Goal: Navigation & Orientation: Find specific page/section

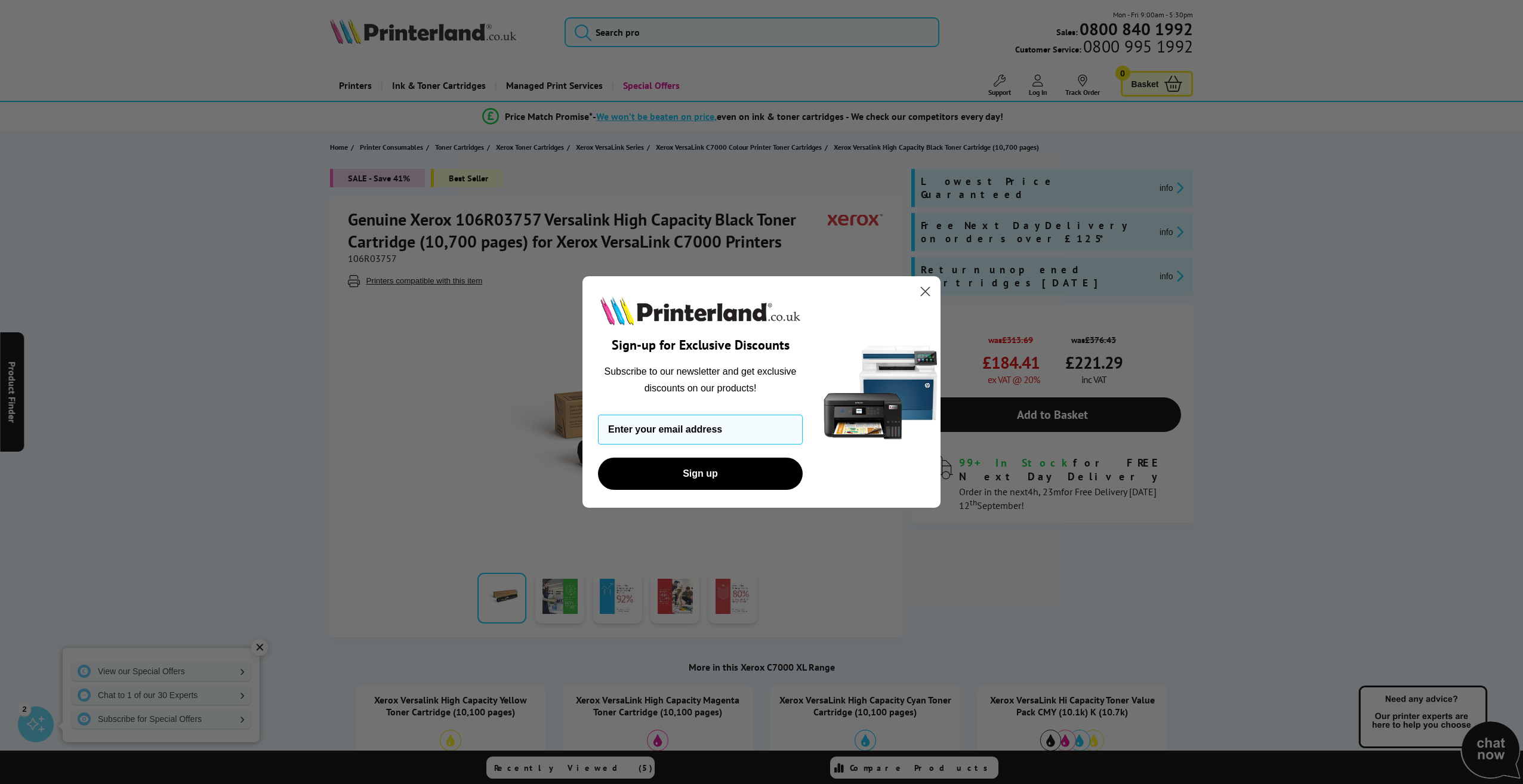
click at [920, 287] on circle "Close dialog" at bounding box center [925, 291] width 19 height 19
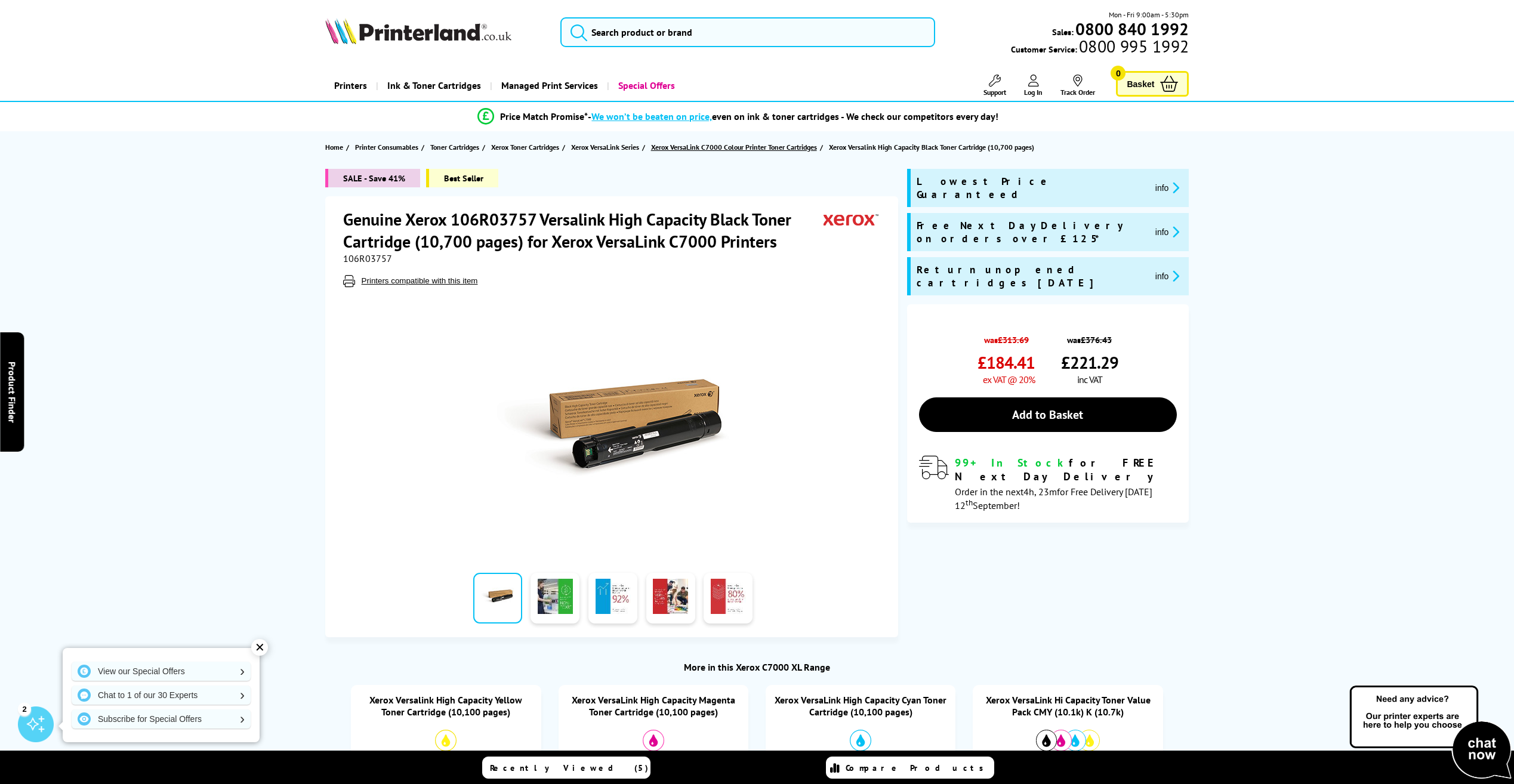
click at [764, 148] on span "Xerox VersaLink C7000 Colour Printer Toner Cartridges" at bounding box center [733, 146] width 166 height 12
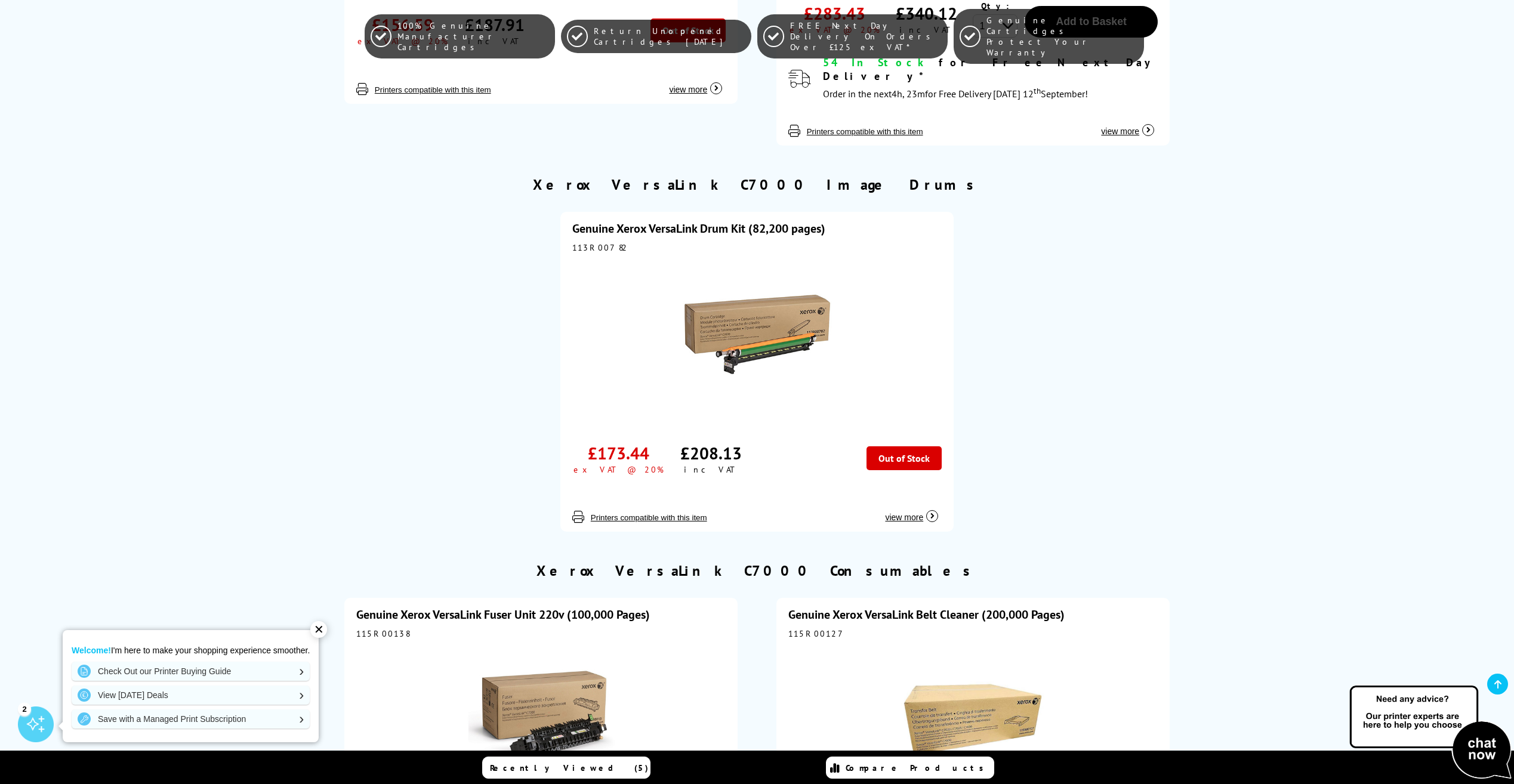
scroll to position [2983, 0]
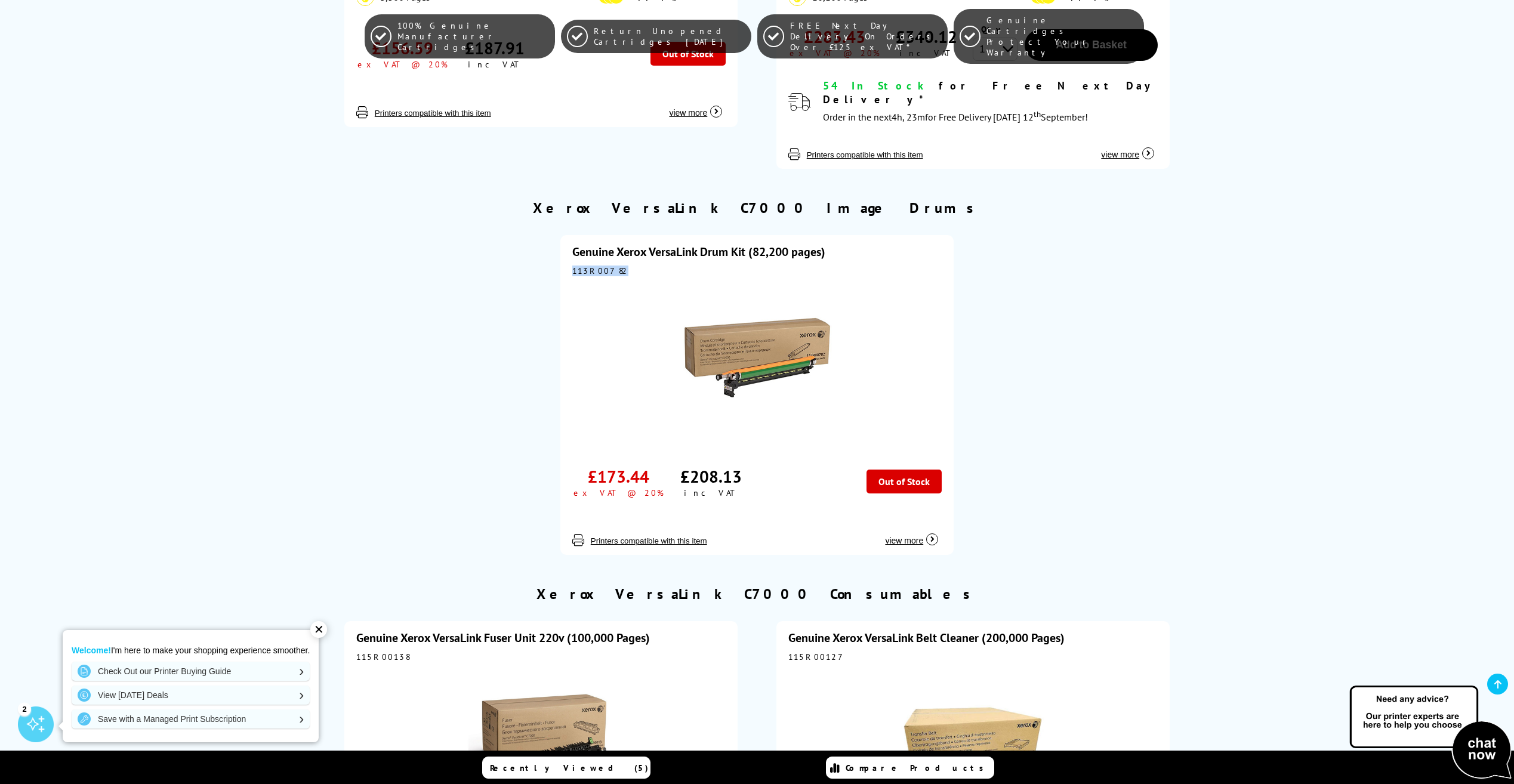
drag, startPoint x: 594, startPoint y: 201, endPoint x: 573, endPoint y: 198, distance: 21.2
click at [573, 265] on div "113R00782" at bounding box center [756, 270] width 369 height 11
copy div "113R00782"
